Goal: Transaction & Acquisition: Obtain resource

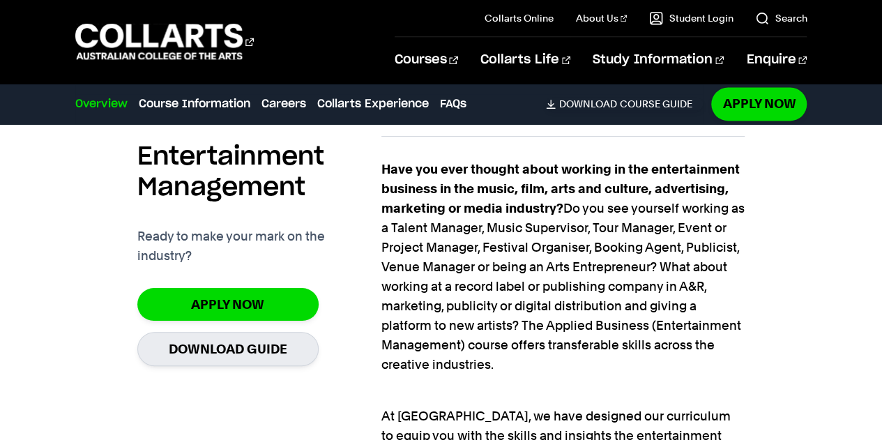
scroll to position [1115, 0]
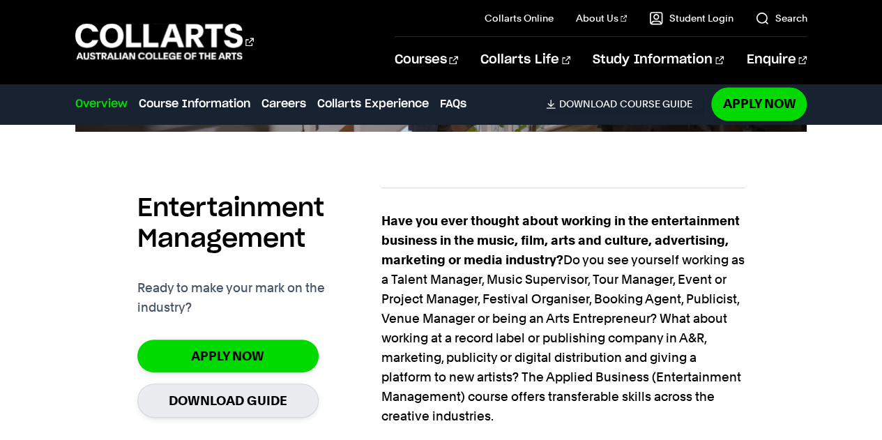
scroll to position [1046, 0]
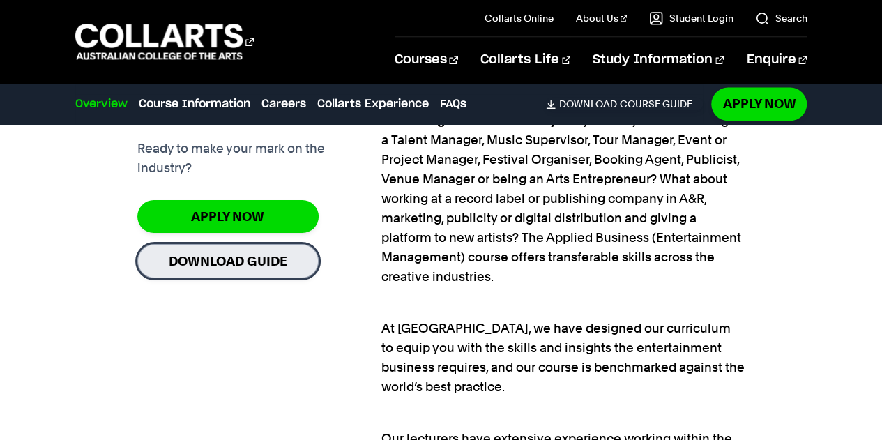
click at [259, 266] on link "Download Guide" at bounding box center [227, 261] width 181 height 34
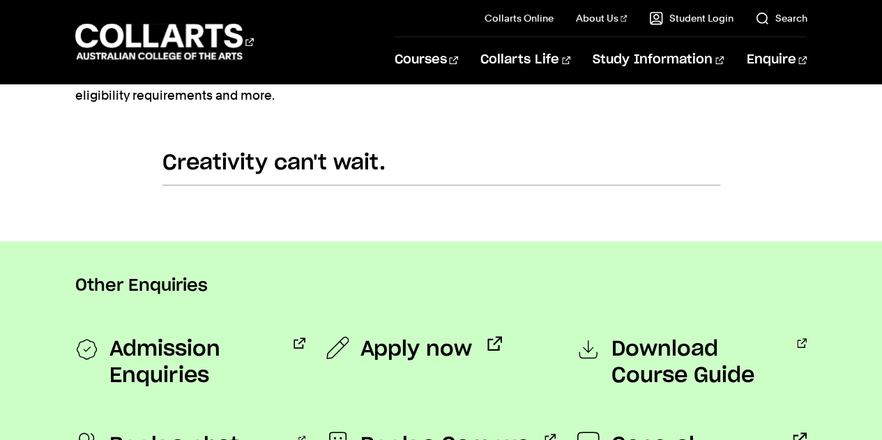
scroll to position [1046, 0]
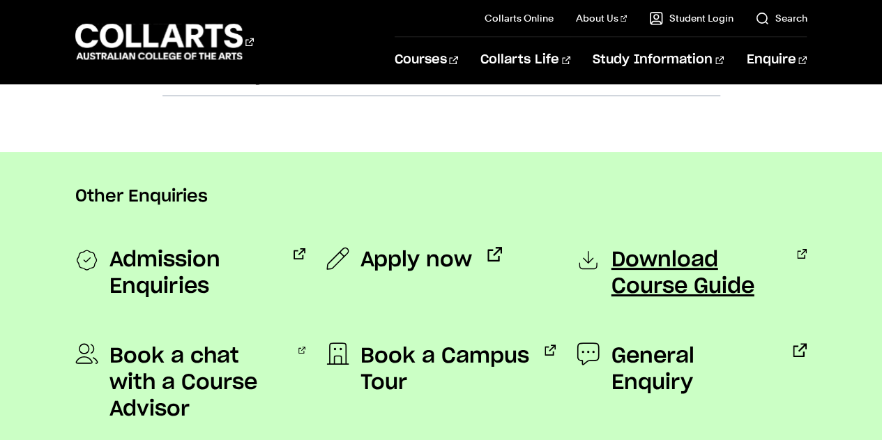
click at [658, 279] on span "Download Course Guide" at bounding box center [696, 273] width 171 height 53
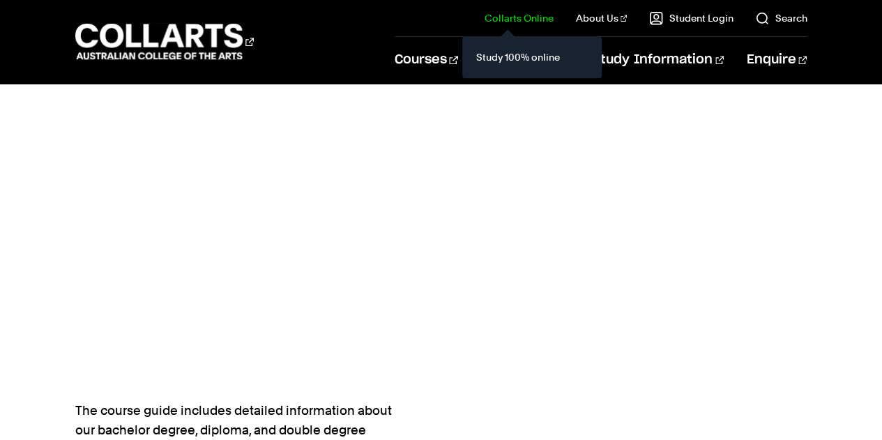
scroll to position [481, 0]
